Goal: Navigation & Orientation: Find specific page/section

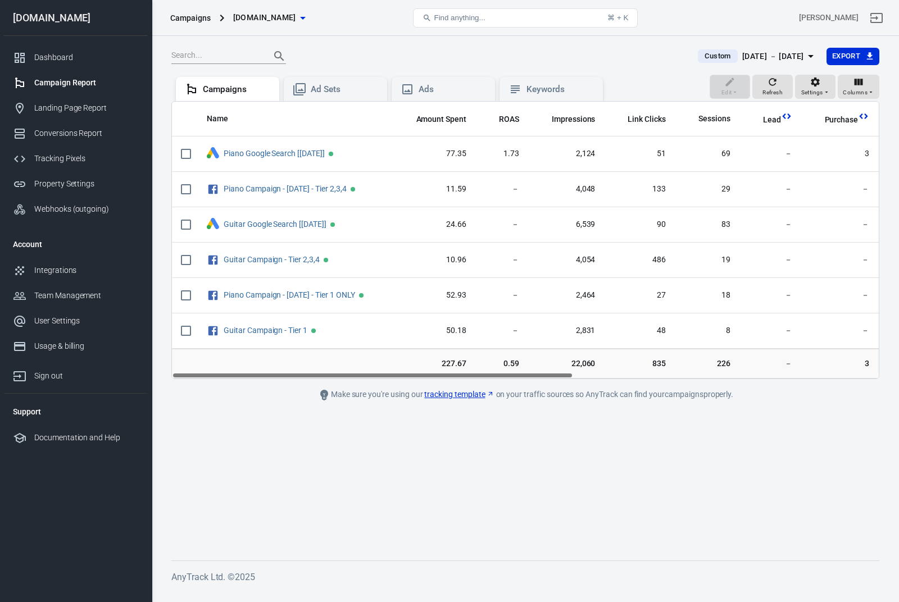
click at [478, 16] on span "Find anything..." at bounding box center [459, 17] width 51 height 8
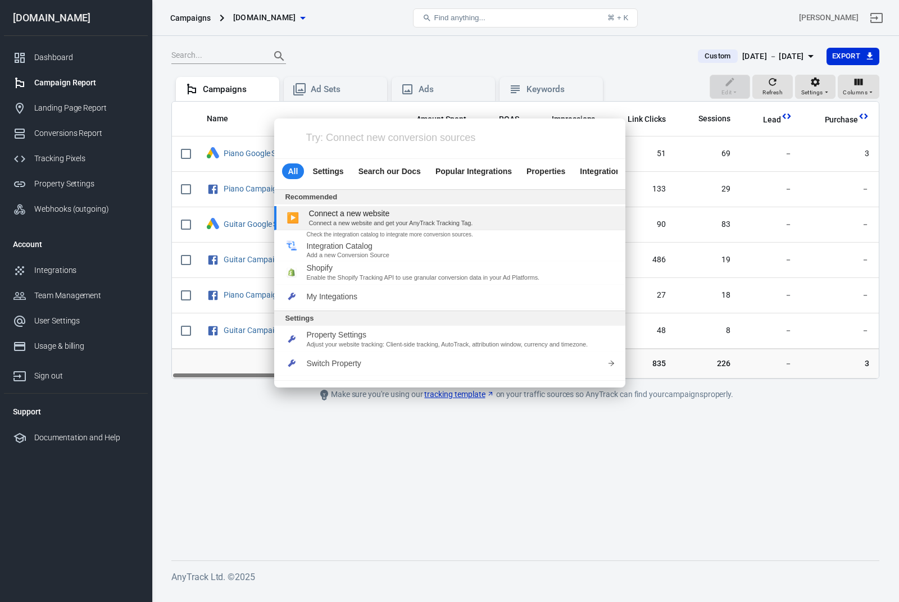
scroll to position [24, 0]
type input "[EMAIL_ADDRESS][DOMAIN_NAME]"
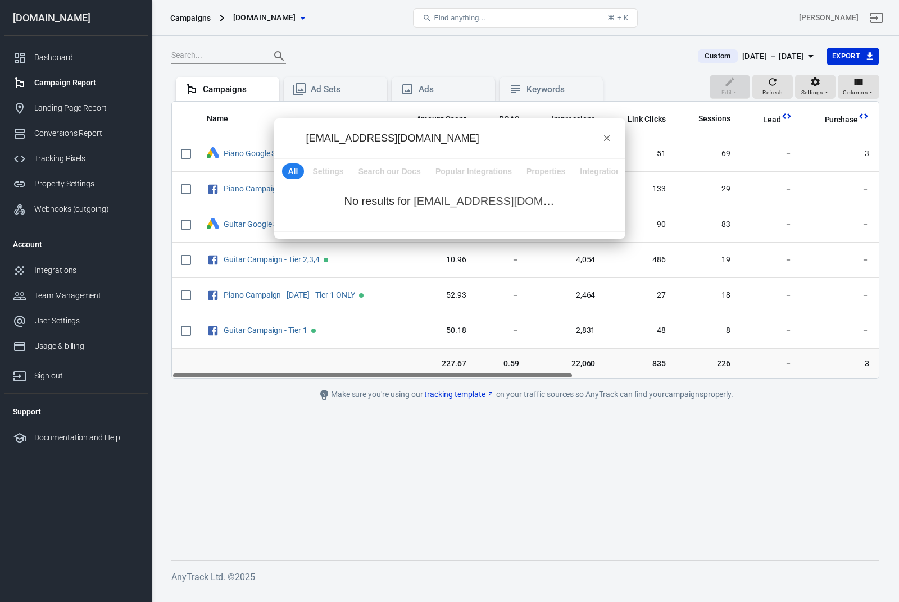
scroll to position [0, 0]
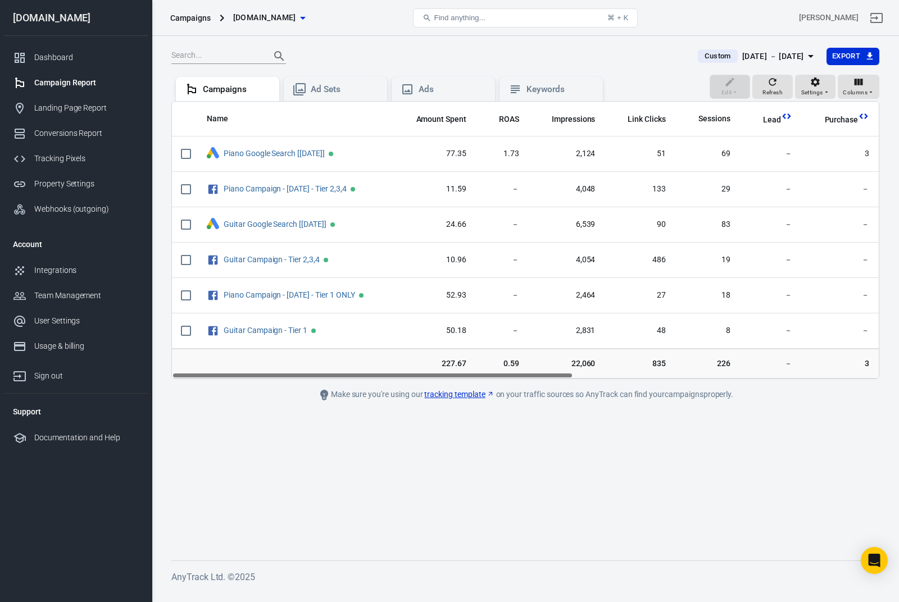
click at [497, 21] on button "Find anything... ⌘ + K" at bounding box center [525, 17] width 225 height 19
click at [487, 22] on button "Find anything... ⌘ + K" at bounding box center [525, 17] width 225 height 19
click at [476, 18] on span "Find anything..." at bounding box center [459, 17] width 51 height 8
click at [488, 20] on button "Find anything... ⌘ + K" at bounding box center [525, 17] width 225 height 19
click at [496, 19] on button "Find anything... ⌘ + K" at bounding box center [525, 17] width 225 height 19
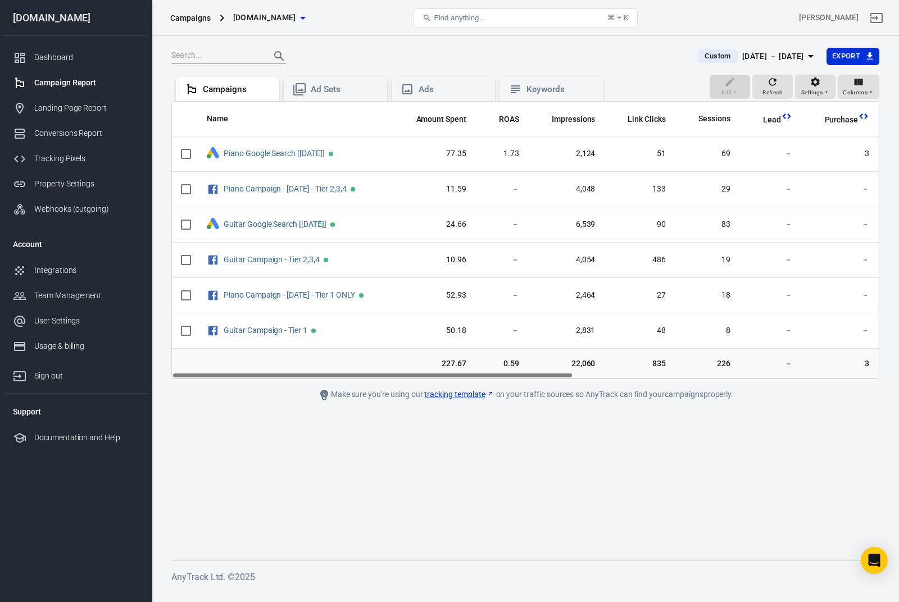
click at [496, 19] on button "Find anything... ⌘ + K" at bounding box center [525, 17] width 225 height 19
click at [470, 15] on span "Find anything..." at bounding box center [459, 17] width 51 height 8
click at [63, 266] on div "Integrations" at bounding box center [86, 271] width 104 height 12
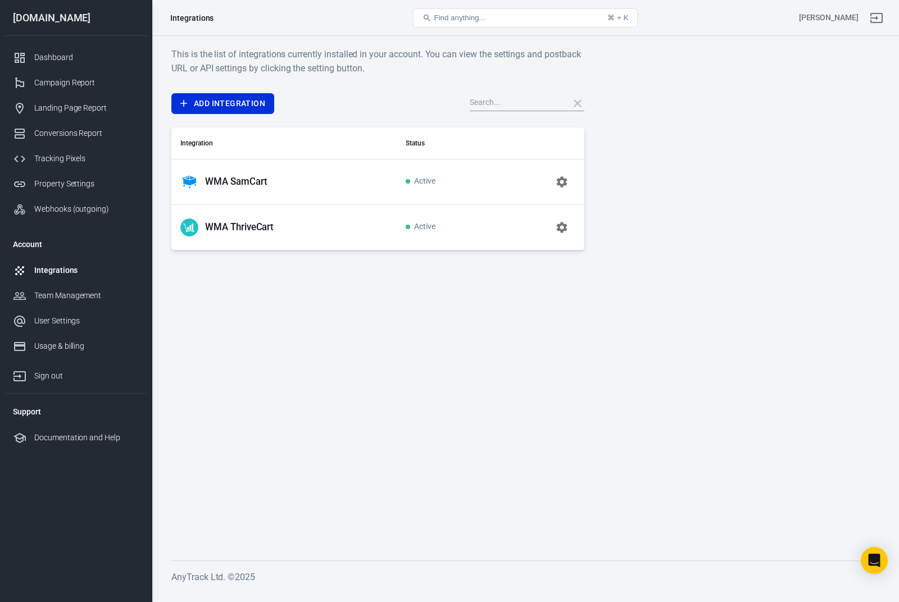
click at [420, 180] on span "Active" at bounding box center [421, 182] width 30 height 10
click at [566, 187] on icon "button" at bounding box center [561, 181] width 13 height 13
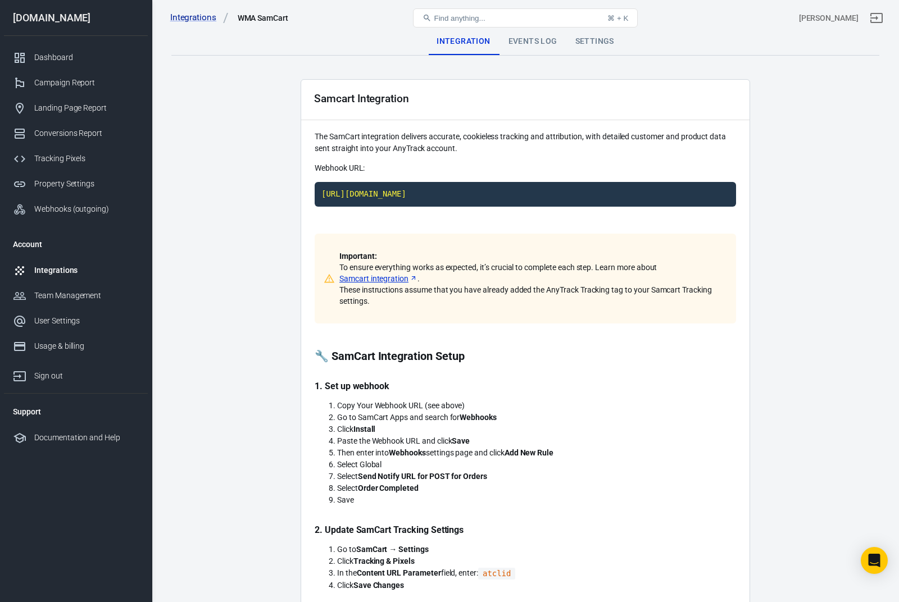
click at [519, 23] on button "Find anything... ⌘ + K" at bounding box center [525, 17] width 225 height 19
click at [505, 17] on button "Find anything... ⌘ + K" at bounding box center [525, 17] width 225 height 19
click at [526, 39] on div "Events Log" at bounding box center [532, 41] width 67 height 27
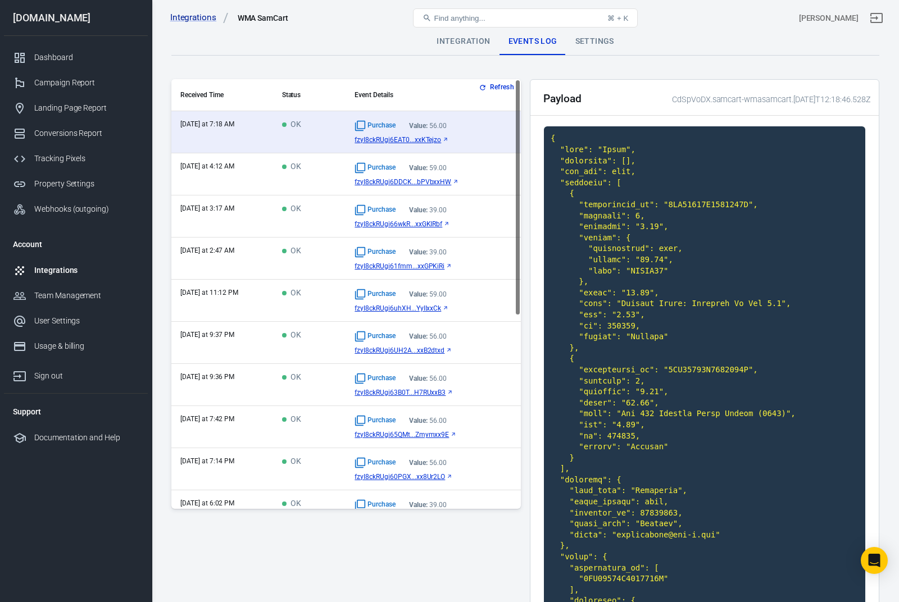
click at [525, 17] on button "Find anything... ⌘ + K" at bounding box center [525, 17] width 225 height 19
